Goal: Check status: Check status

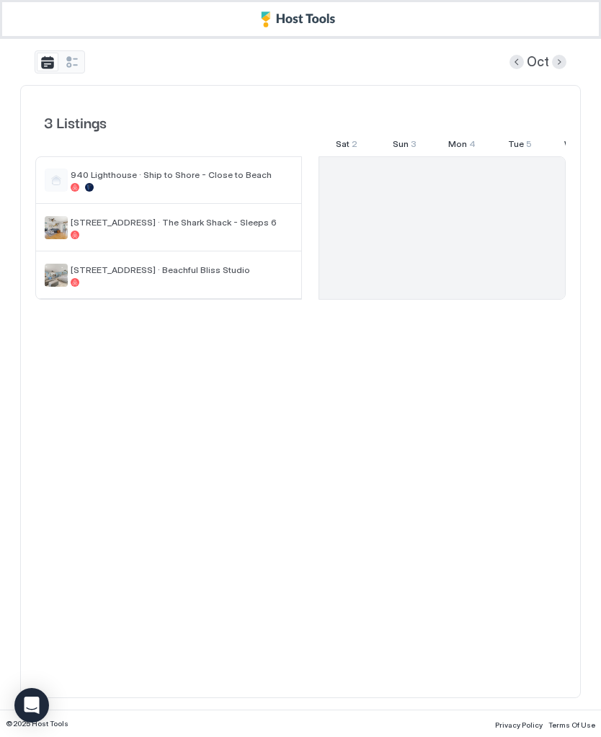
scroll to position [0, 1141]
click at [505, 63] on div "Feb" at bounding box center [301, 61] width 532 height 23
click at [515, 59] on button "Previous month" at bounding box center [517, 62] width 14 height 14
click at [516, 55] on button "Previous month" at bounding box center [517, 62] width 14 height 14
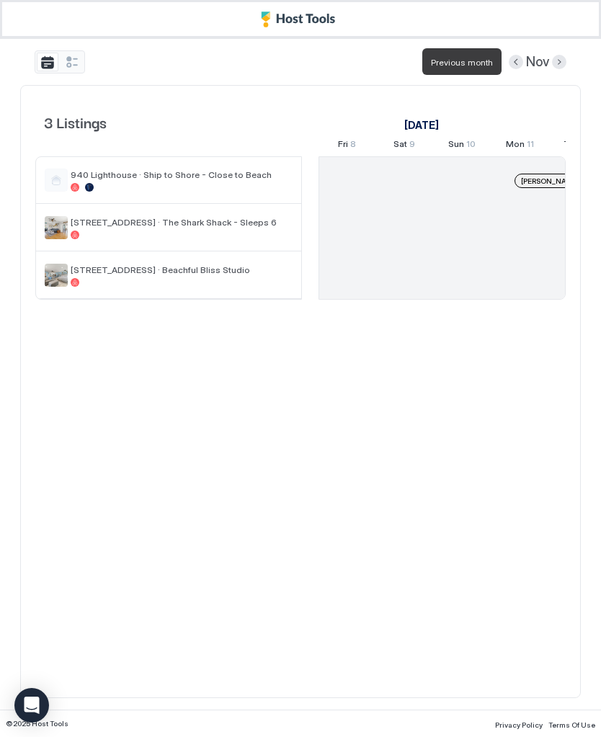
click at [514, 55] on button "Previous month" at bounding box center [516, 62] width 14 height 14
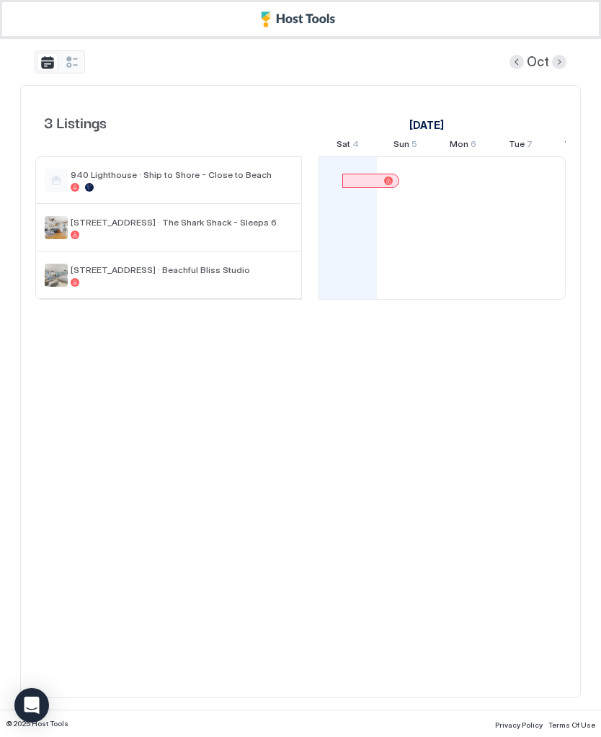
click at [76, 179] on span "940 Lighthouse · Ship to Shore - Close to Beach" at bounding box center [182, 174] width 222 height 11
click at [79, 230] on div at bounding box center [182, 234] width 222 height 9
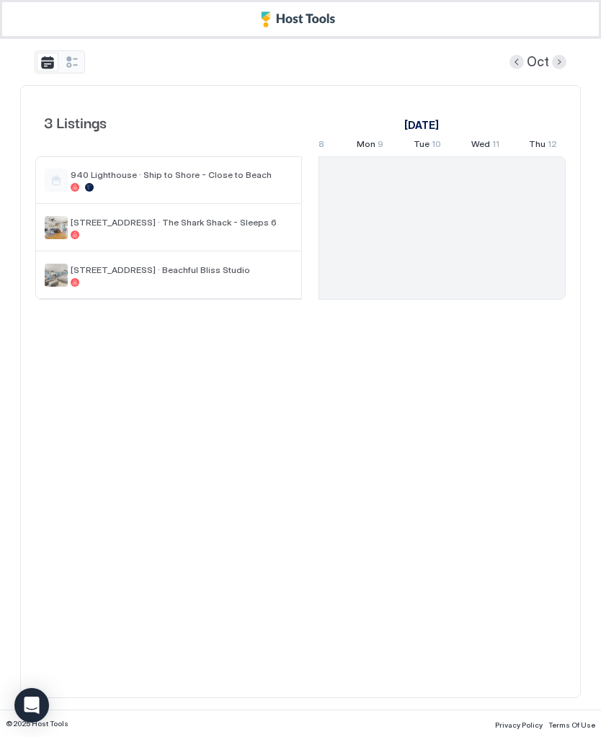
scroll to position [0, 1153]
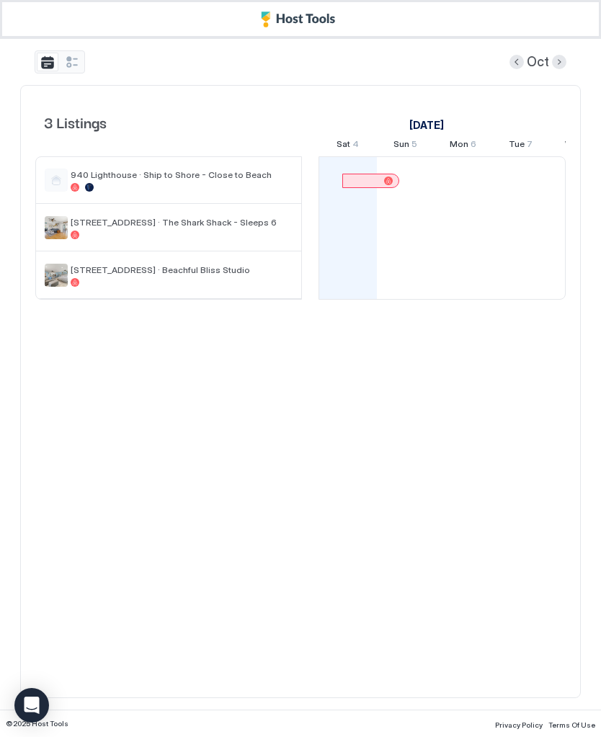
click at [524, 141] on div "Tue 7" at bounding box center [521, 145] width 24 height 15
click at [50, 228] on img "listing image" at bounding box center [56, 227] width 23 height 23
click at [339, 225] on div at bounding box center [348, 228] width 58 height 48
click at [385, 229] on div at bounding box center [406, 228] width 58 height 48
click at [327, 276] on div at bounding box center [348, 275] width 58 height 48
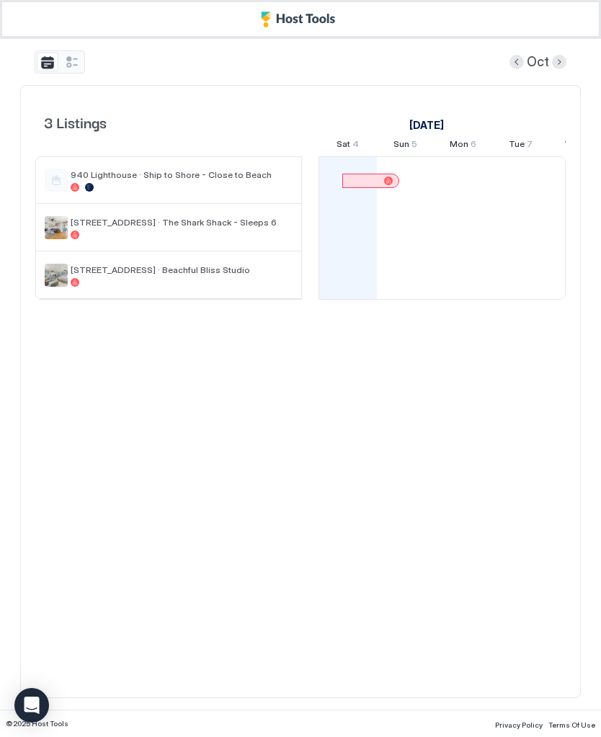
click at [336, 235] on div at bounding box center [348, 228] width 58 height 48
click at [362, 232] on div at bounding box center [348, 228] width 58 height 48
click at [534, 147] on div "Tue 7" at bounding box center [520, 145] width 58 height 21
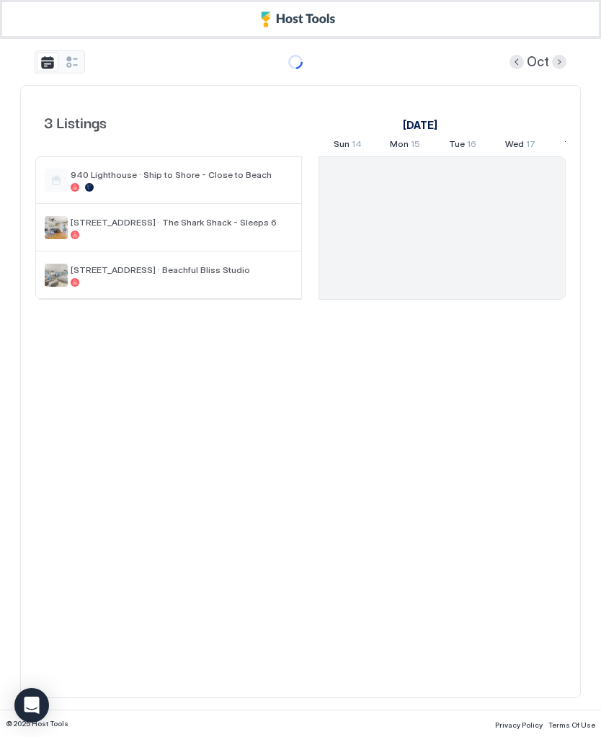
scroll to position [0, 1153]
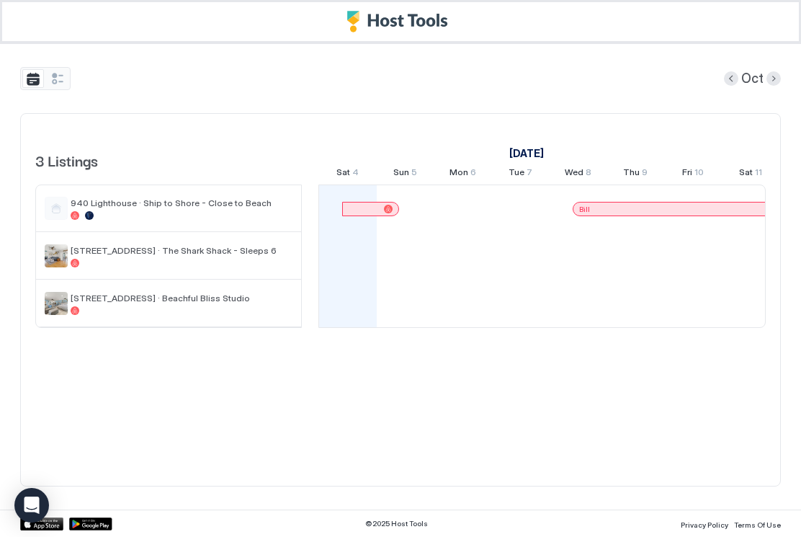
scroll to position [0, 1148]
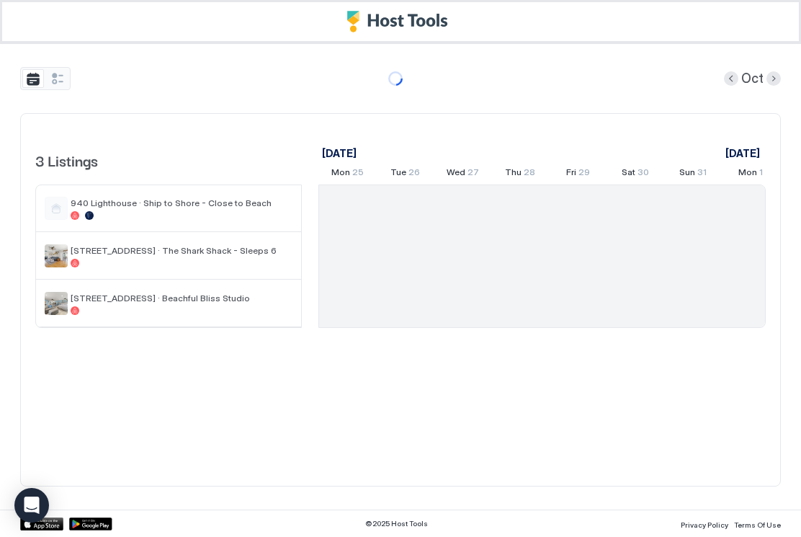
scroll to position [0, 1159]
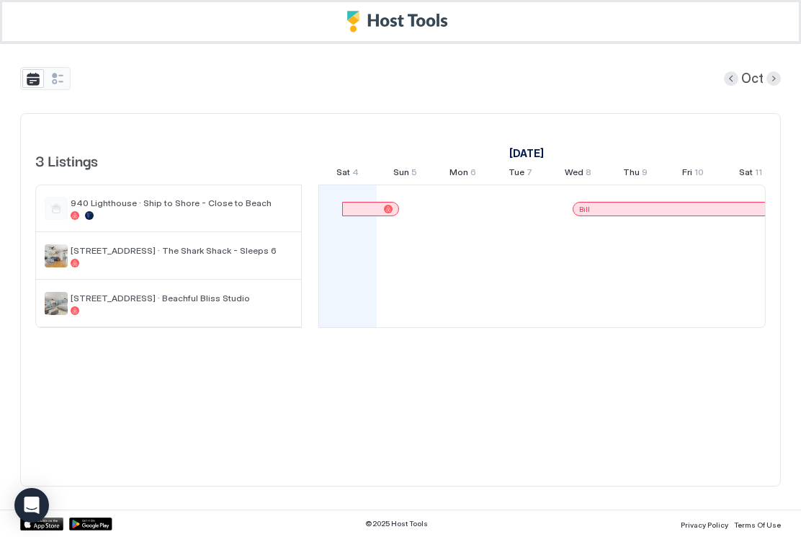
click at [41, 72] on button "tab-group" at bounding box center [33, 78] width 22 height 19
click at [52, 71] on button "tab-group" at bounding box center [58, 78] width 22 height 19
click at [52, 83] on button "tab-group" at bounding box center [58, 78] width 22 height 19
click at [58, 82] on button "tab-group" at bounding box center [58, 78] width 22 height 19
